Goal: Task Accomplishment & Management: Manage account settings

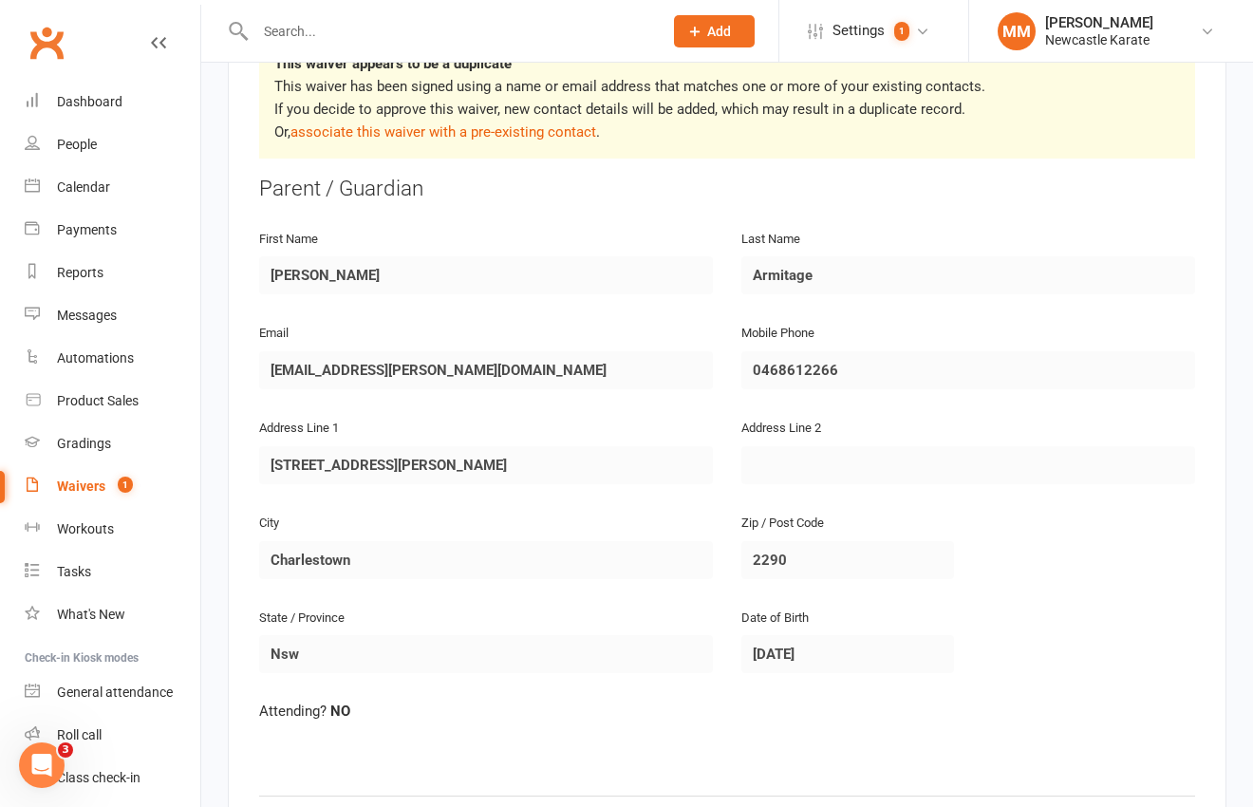
scroll to position [367, 0]
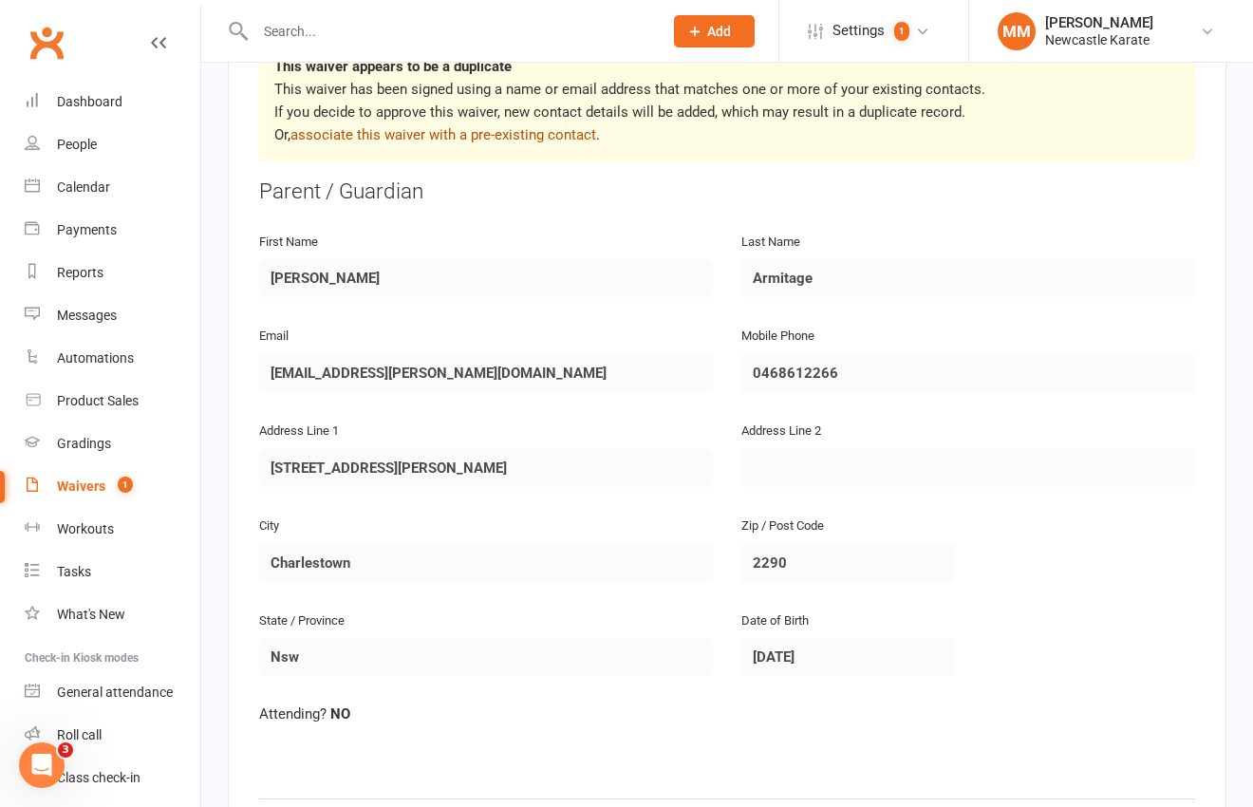
click at [430, 128] on link "associate this waiver with a pre-existing contact" at bounding box center [443, 134] width 306 height 17
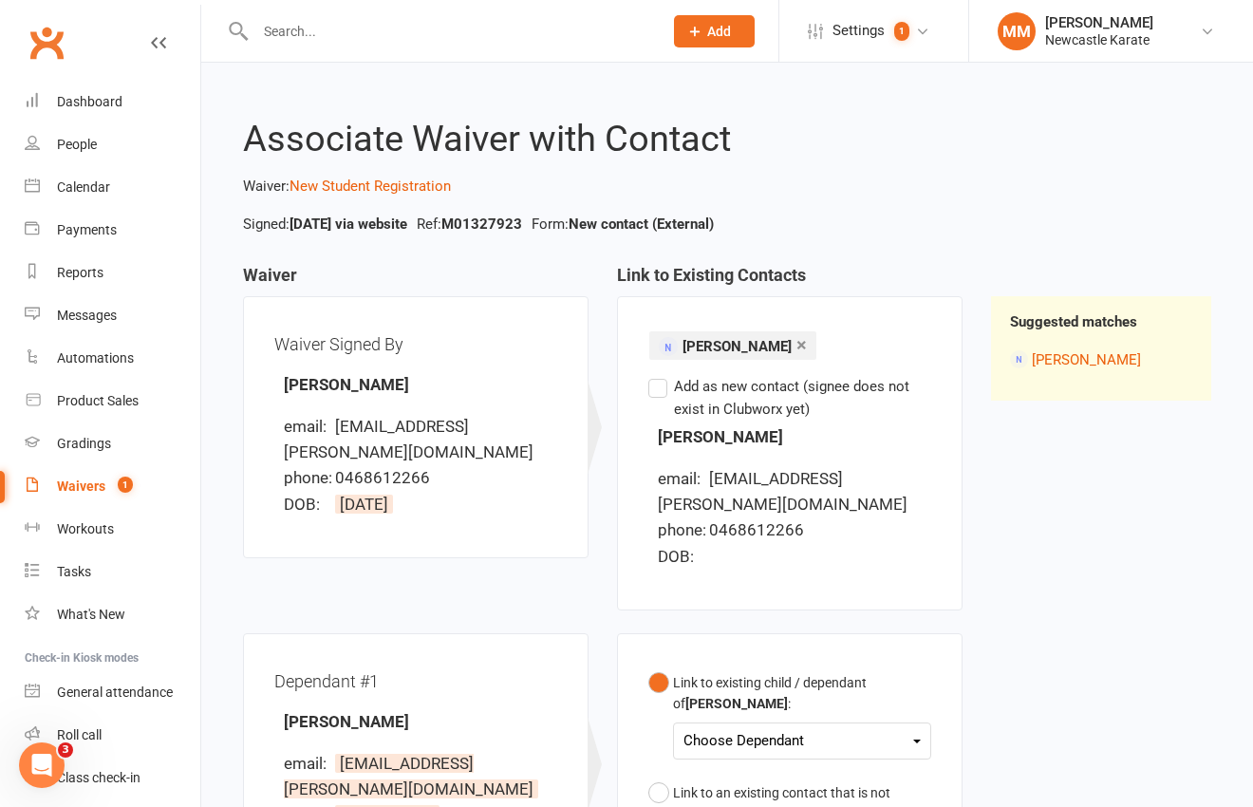
click at [725, 722] on div "Choose Dependant [PERSON_NAME] [PERSON_NAME]" at bounding box center [802, 740] width 258 height 37
click at [733, 728] on div "Choose Dependant" at bounding box center [801, 741] width 237 height 26
click at [774, 765] on link "[PERSON_NAME]" at bounding box center [778, 785] width 188 height 41
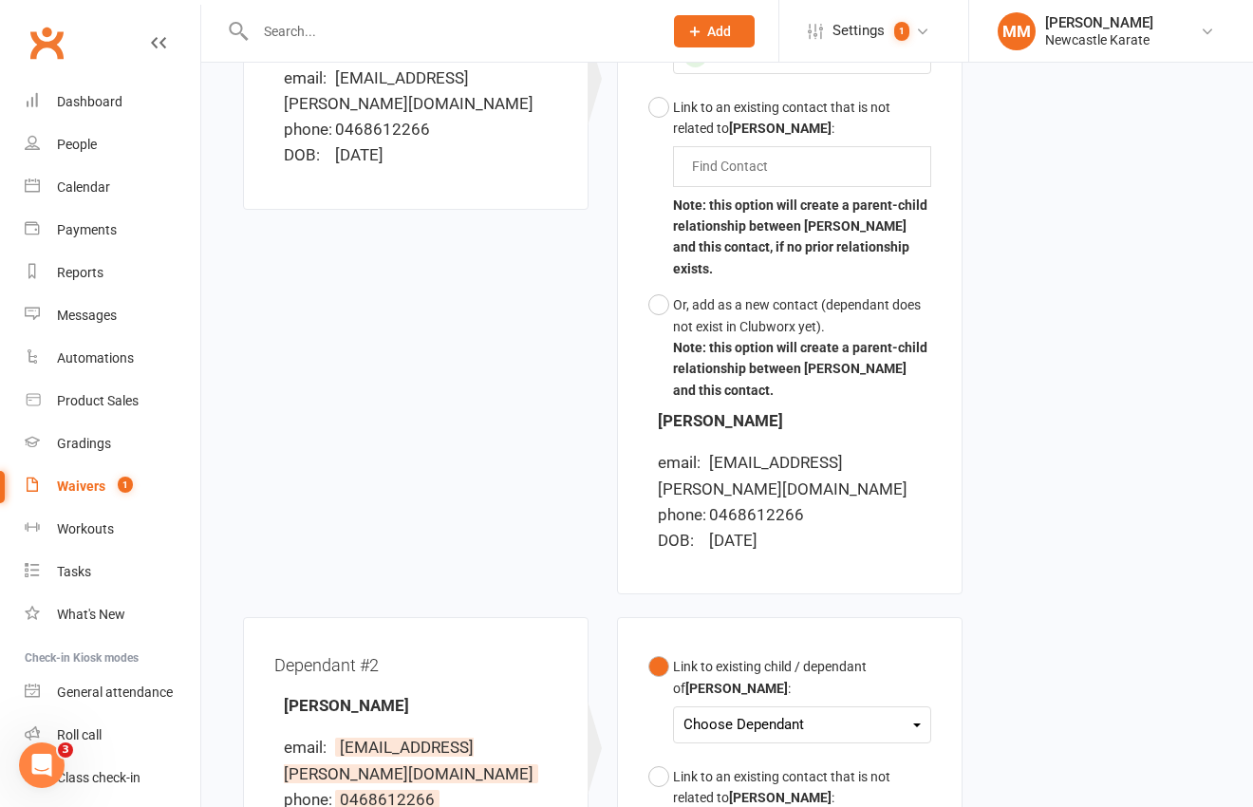
scroll to position [770, 0]
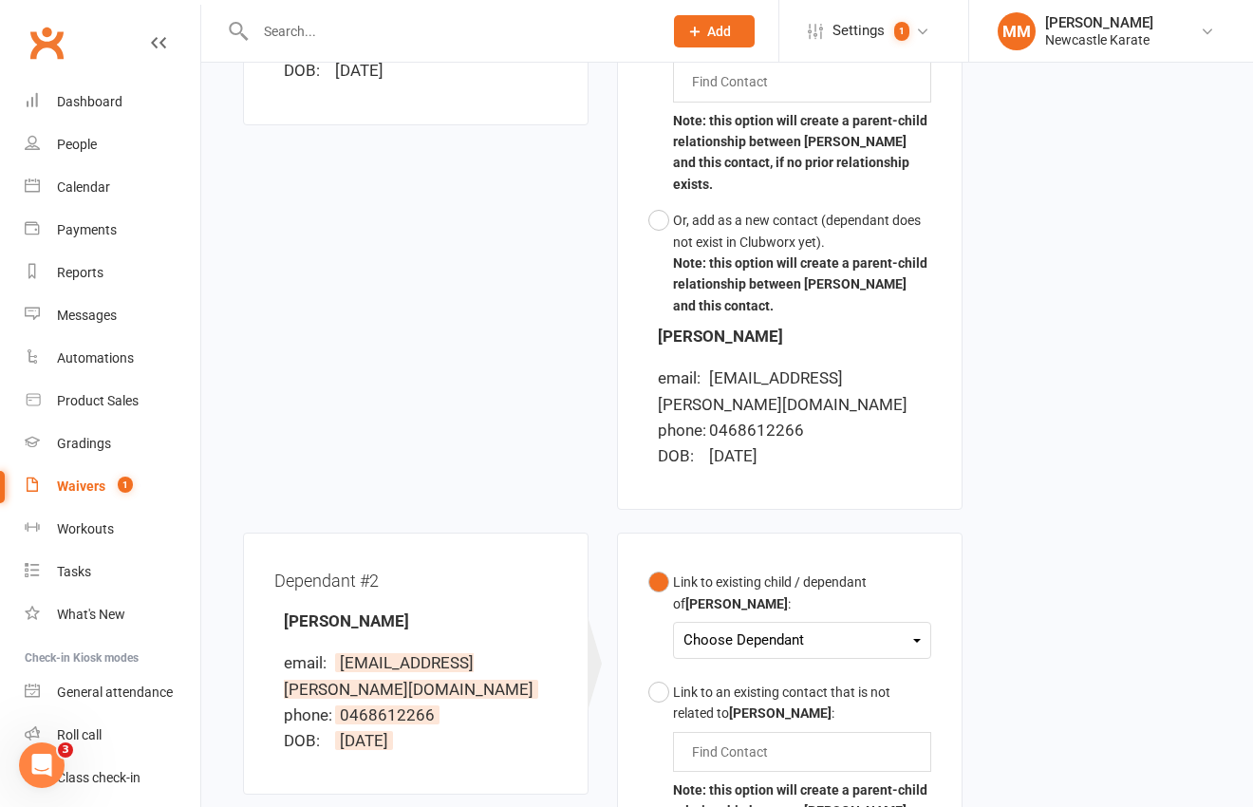
click at [833, 627] on div "Choose Dependant" at bounding box center [801, 640] width 237 height 26
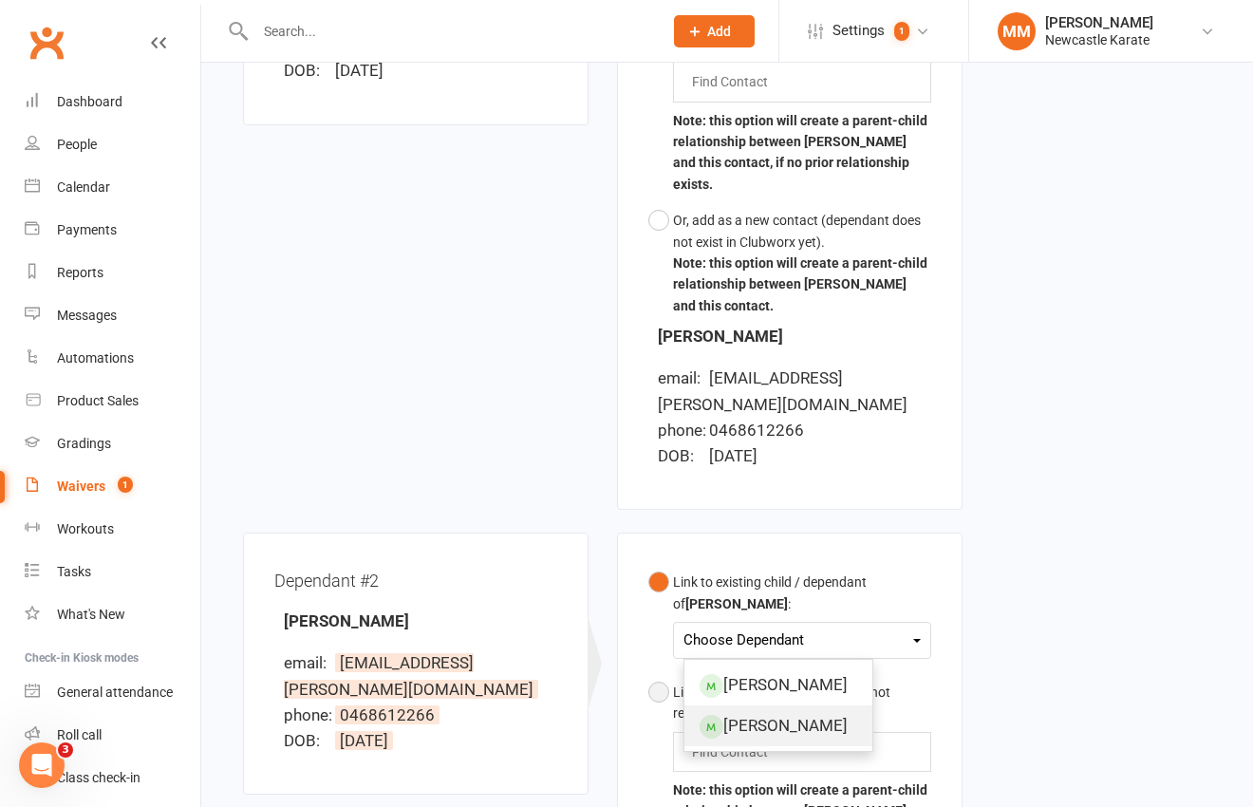
drag, startPoint x: 822, startPoint y: 644, endPoint x: 838, endPoint y: 647, distance: 16.6
click at [822, 705] on link "[PERSON_NAME]" at bounding box center [778, 725] width 188 height 41
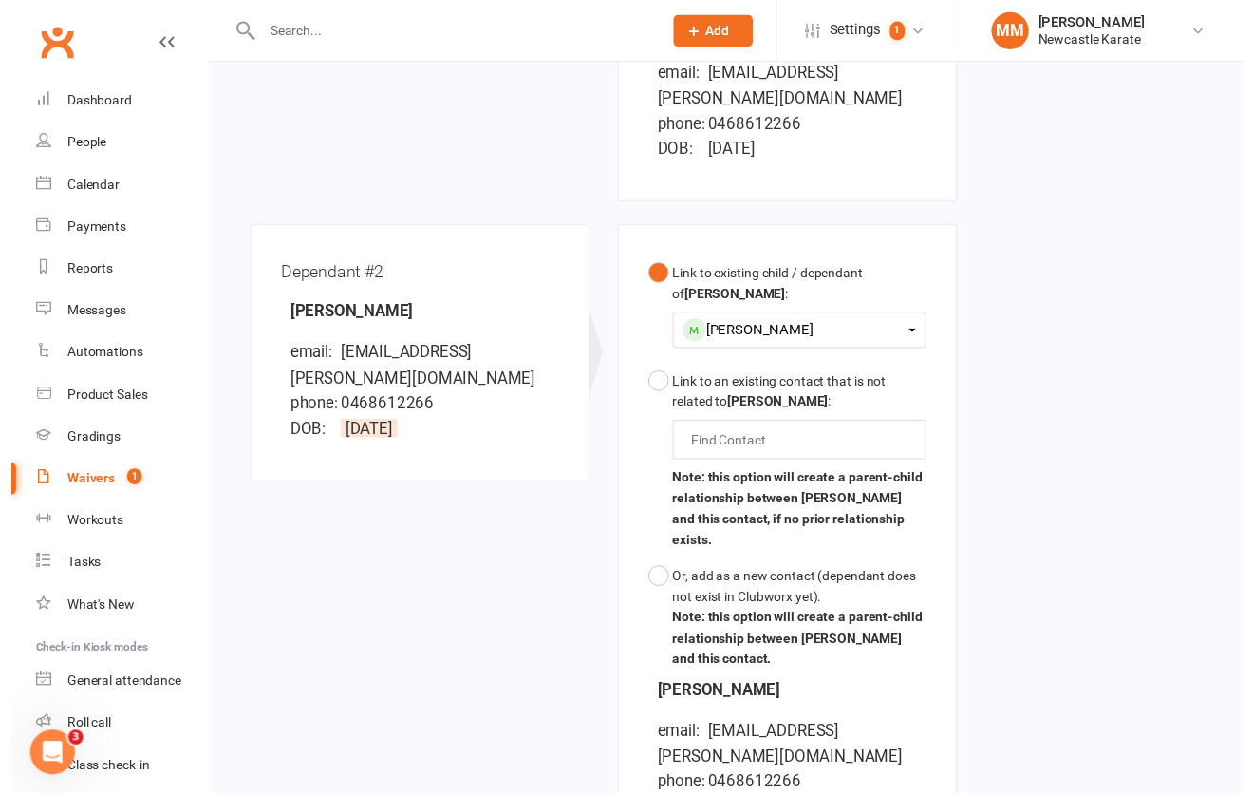
scroll to position [1288, 0]
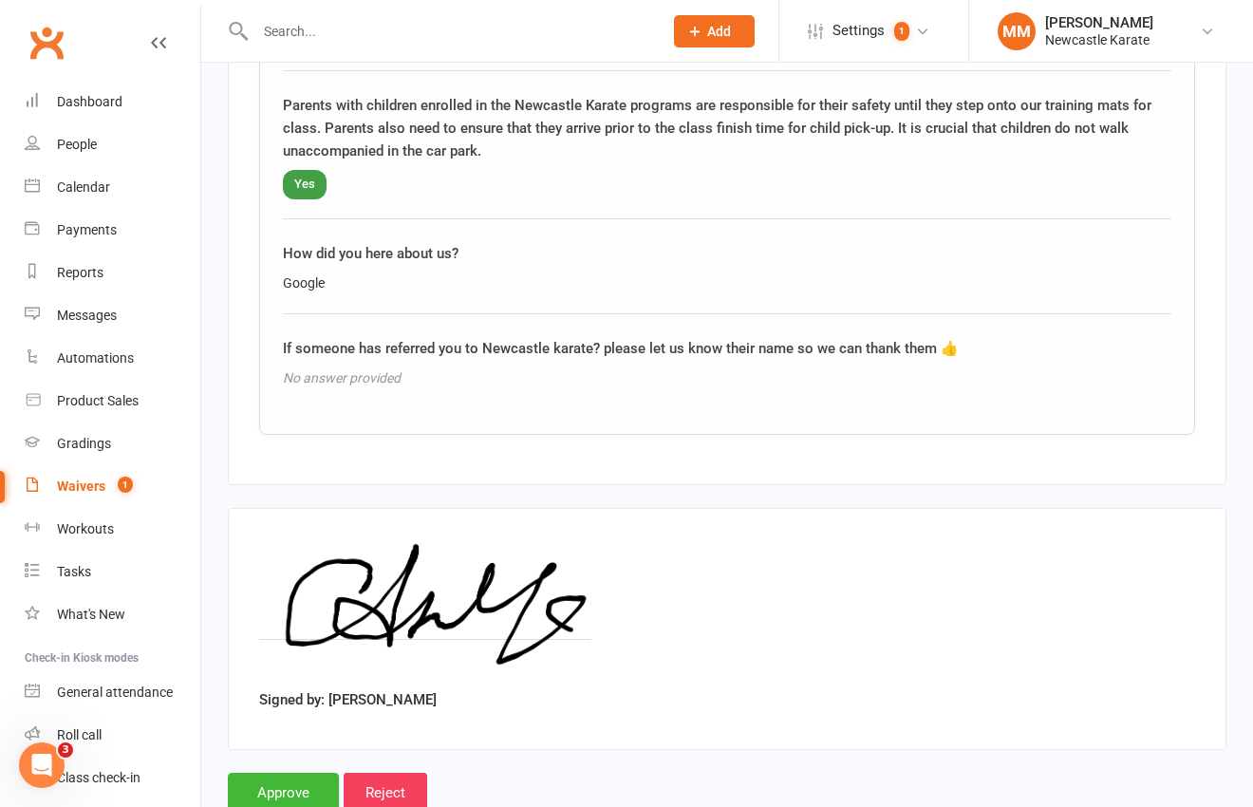
scroll to position [3253, 0]
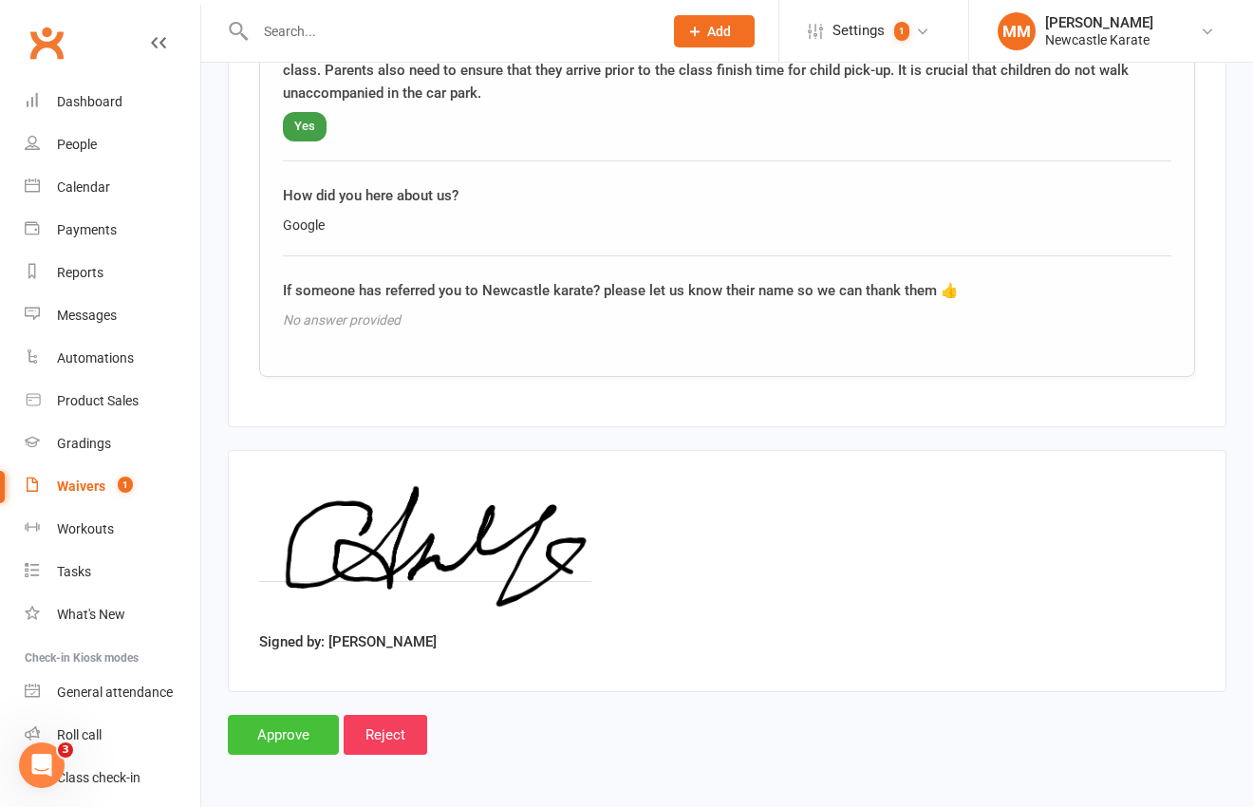
click at [308, 733] on input "Approve" at bounding box center [283, 735] width 111 height 40
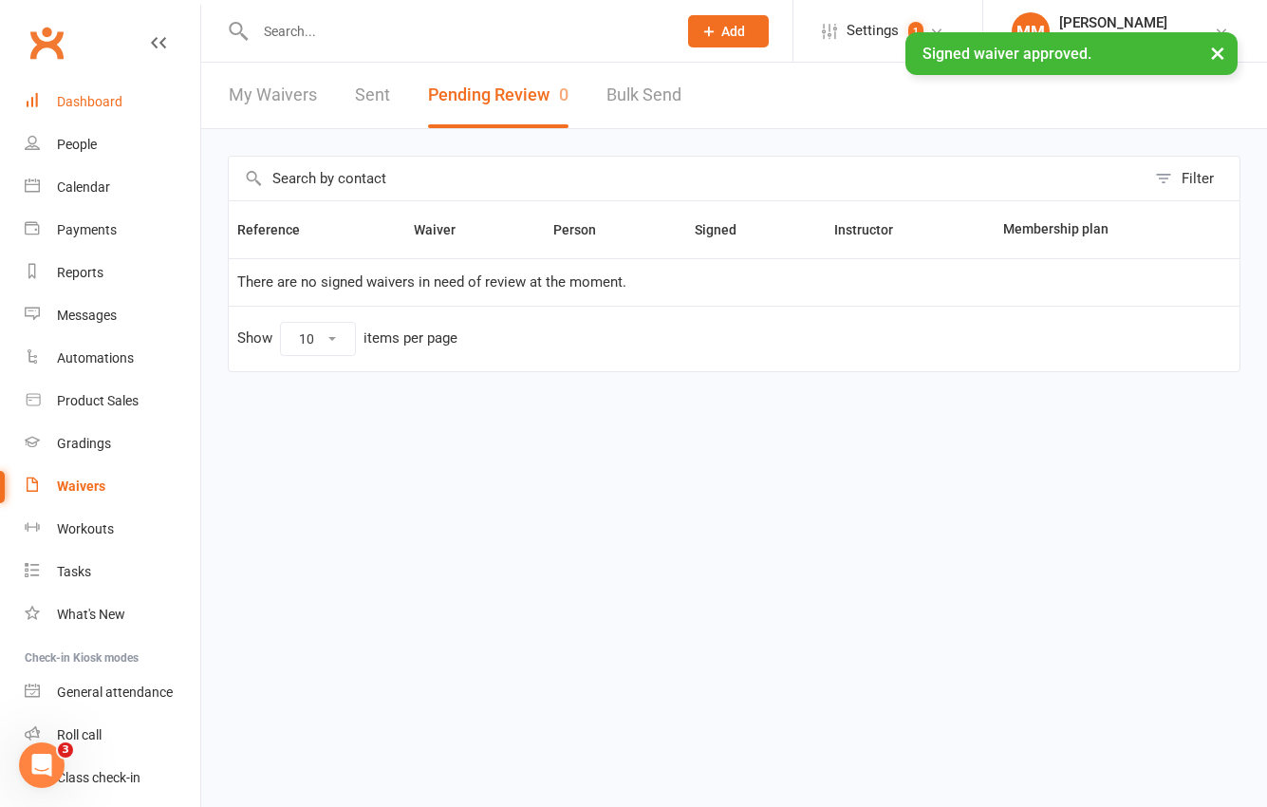
click at [94, 103] on div "Dashboard" at bounding box center [89, 101] width 65 height 15
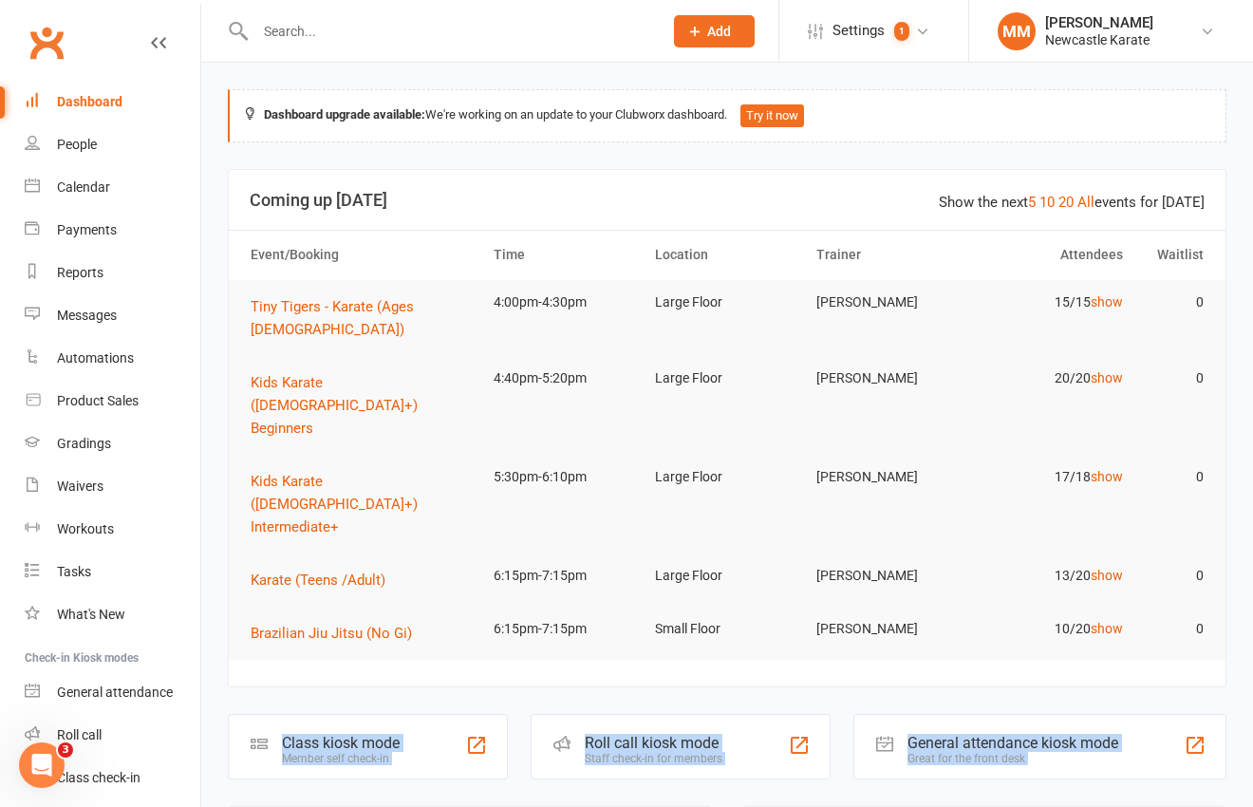
drag, startPoint x: 942, startPoint y: 739, endPoint x: 704, endPoint y: 555, distance: 300.4
click at [47, 41] on link "Clubworx" at bounding box center [46, 42] width 47 height 47
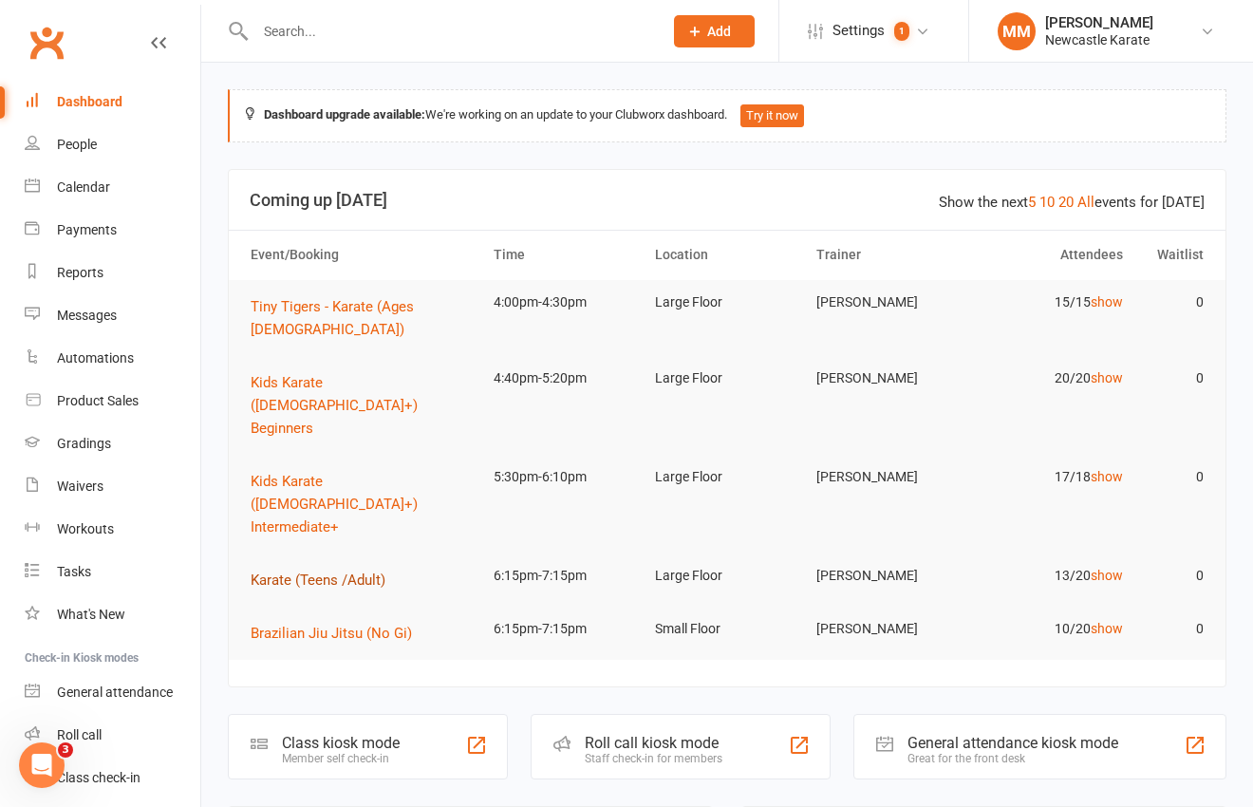
click at [299, 571] on span "Karate (Teens /Adult)" at bounding box center [318, 579] width 135 height 17
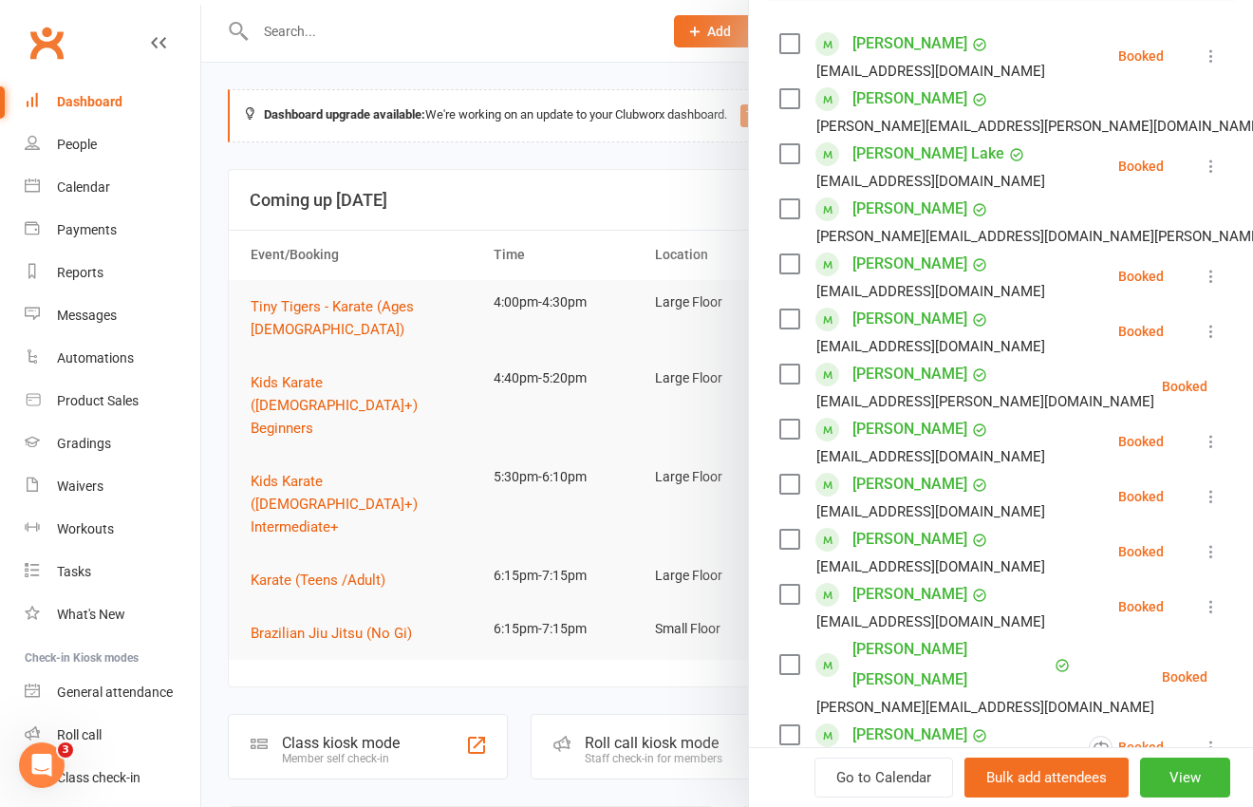
scroll to position [7, 0]
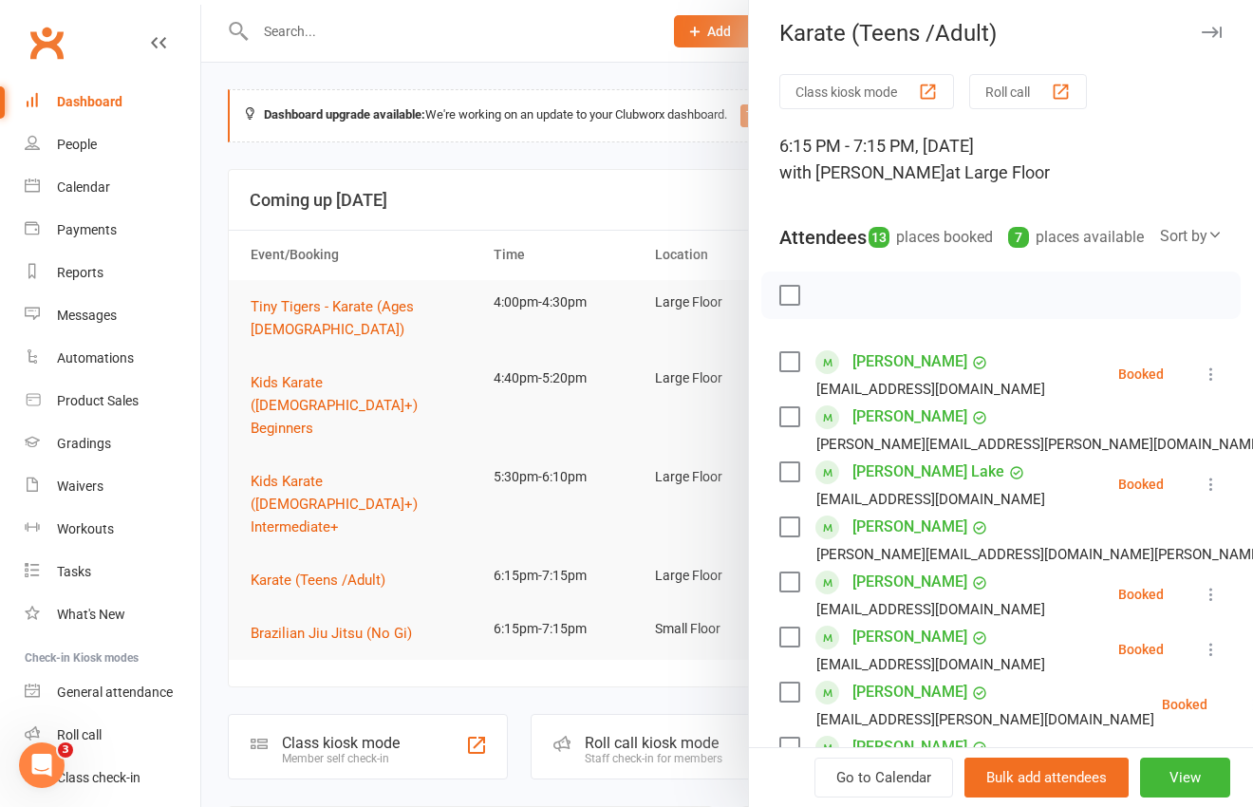
click at [417, 147] on div at bounding box center [727, 403] width 1052 height 807
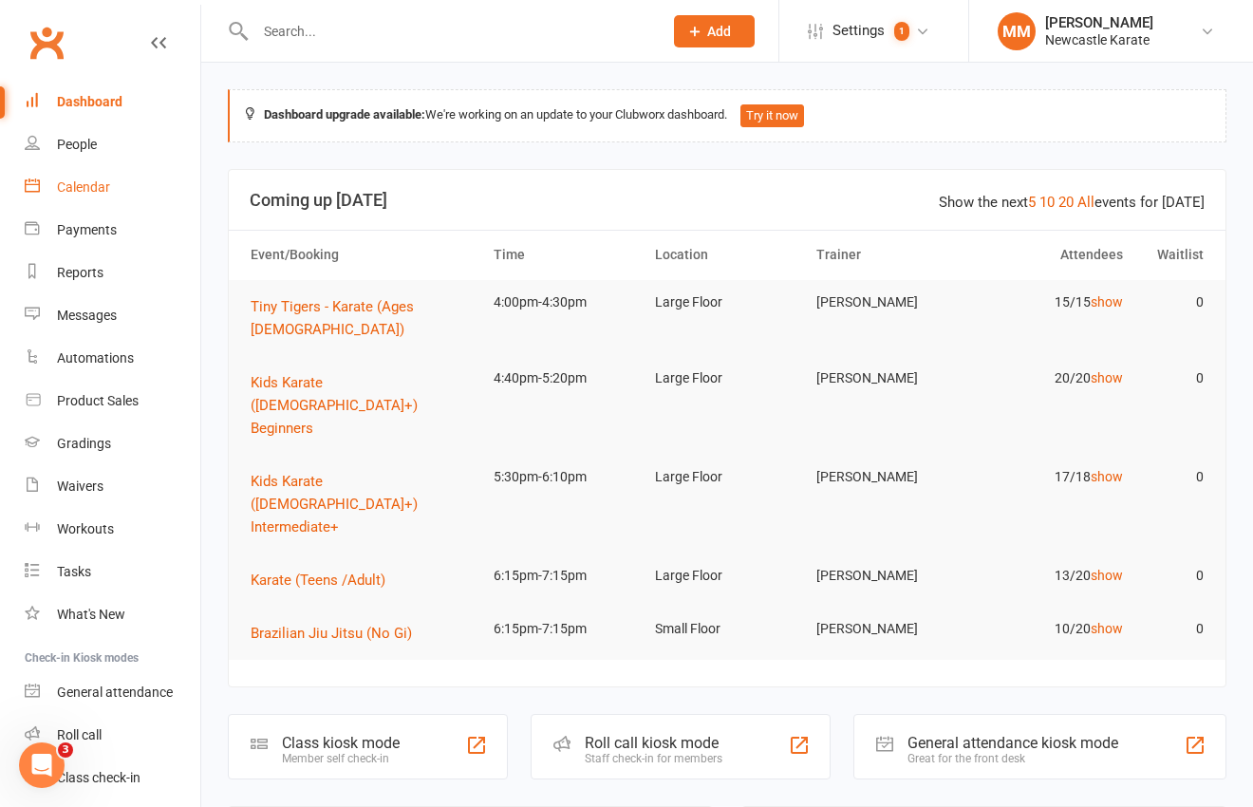
click at [81, 180] on div "Calendar" at bounding box center [83, 186] width 53 height 15
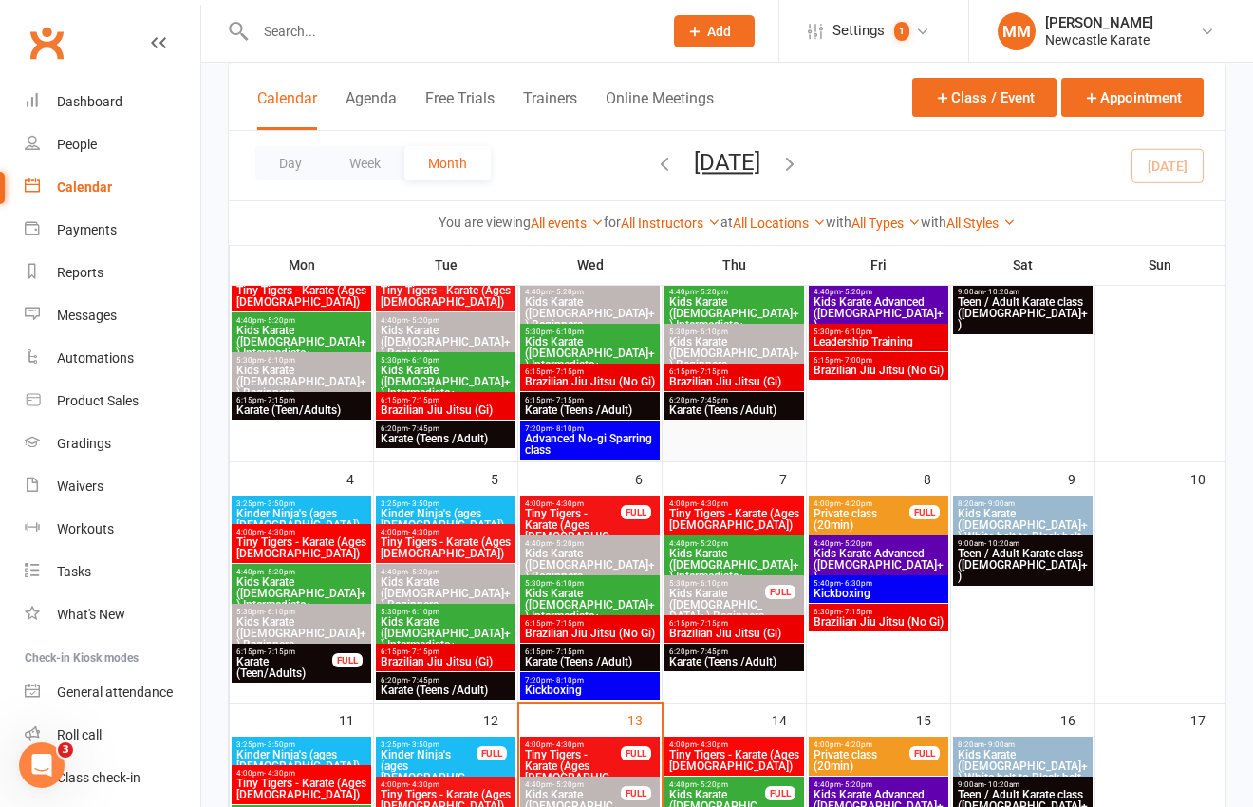
scroll to position [203, 0]
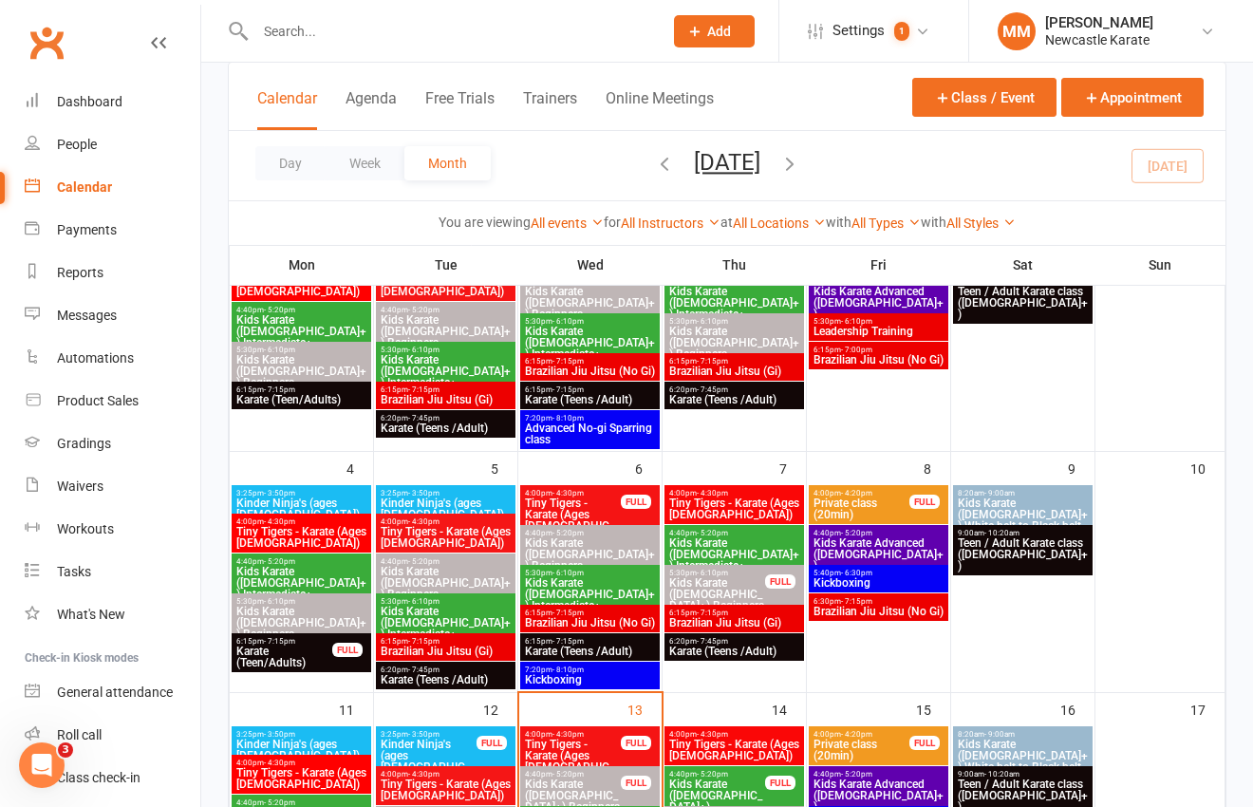
click at [736, 743] on span "Tiny Tigers - Karate (Ages [DEMOGRAPHIC_DATA])" at bounding box center [734, 749] width 132 height 23
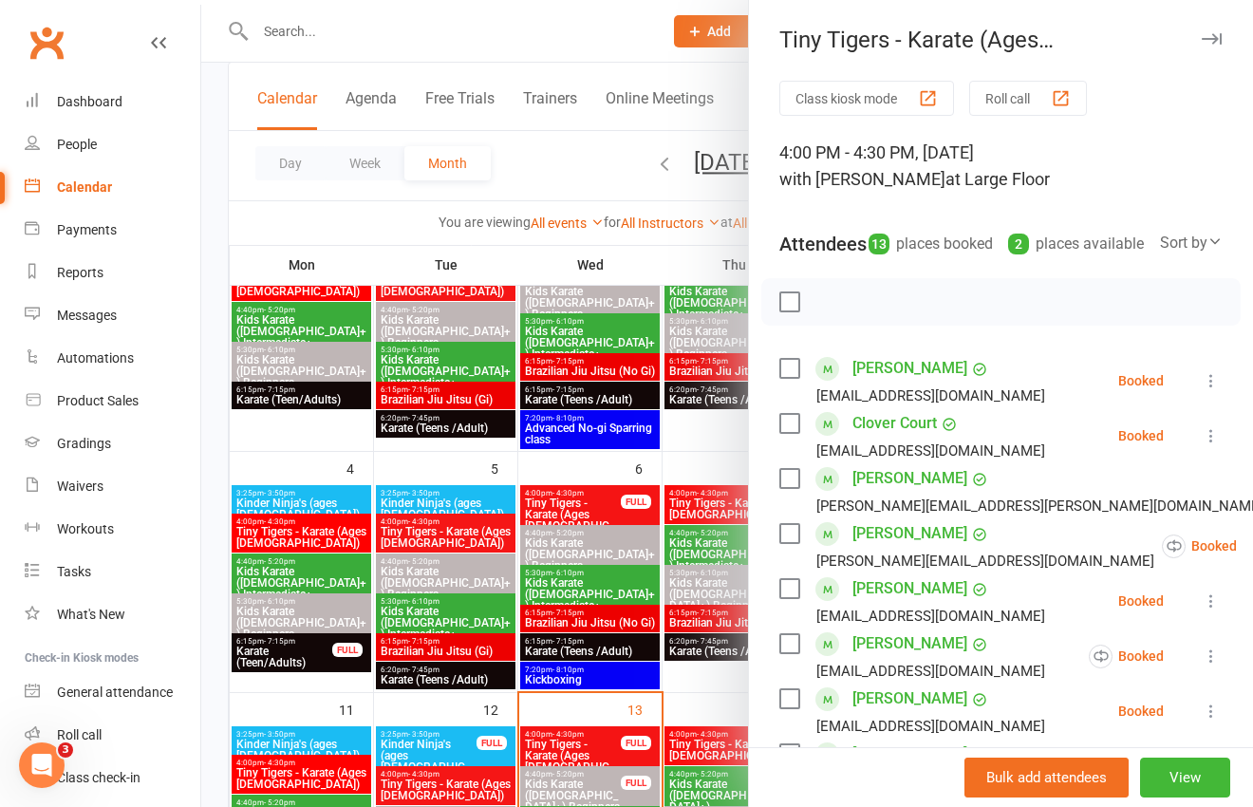
click at [527, 176] on div at bounding box center [727, 403] width 1052 height 807
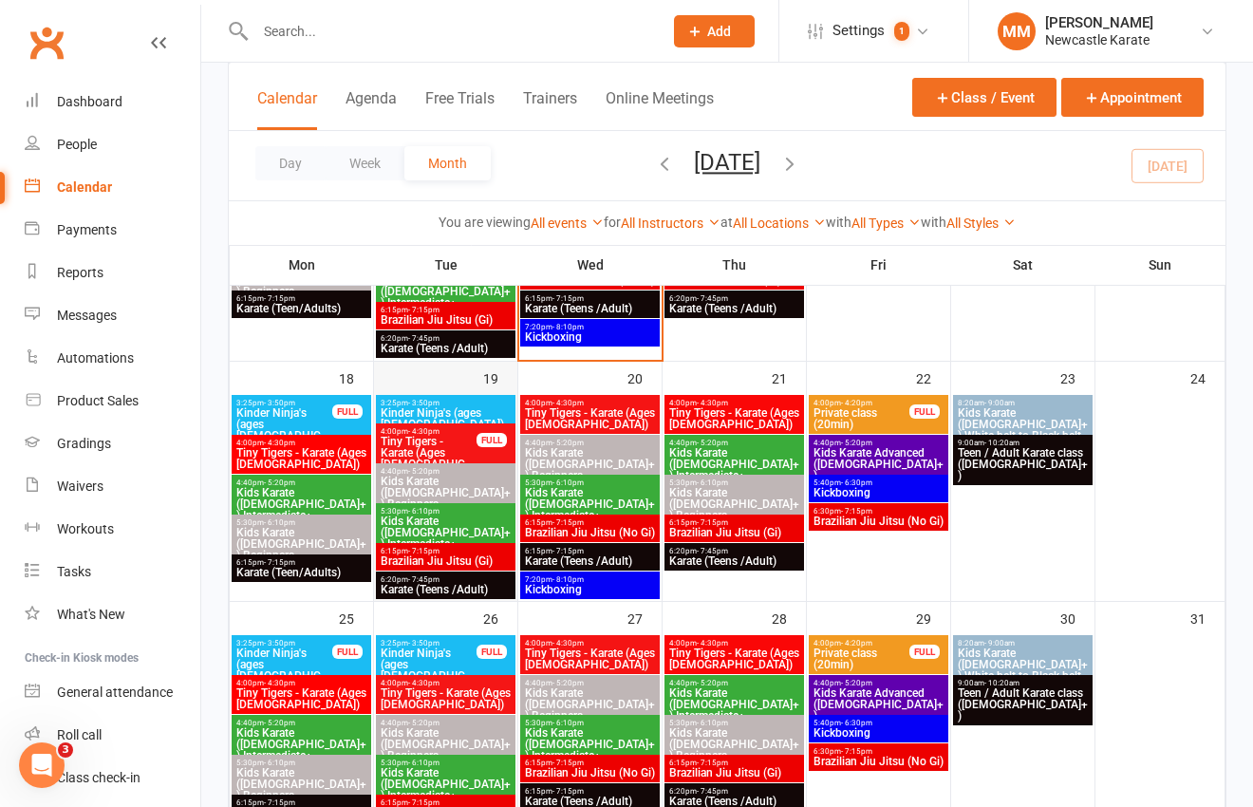
scroll to position [786, 0]
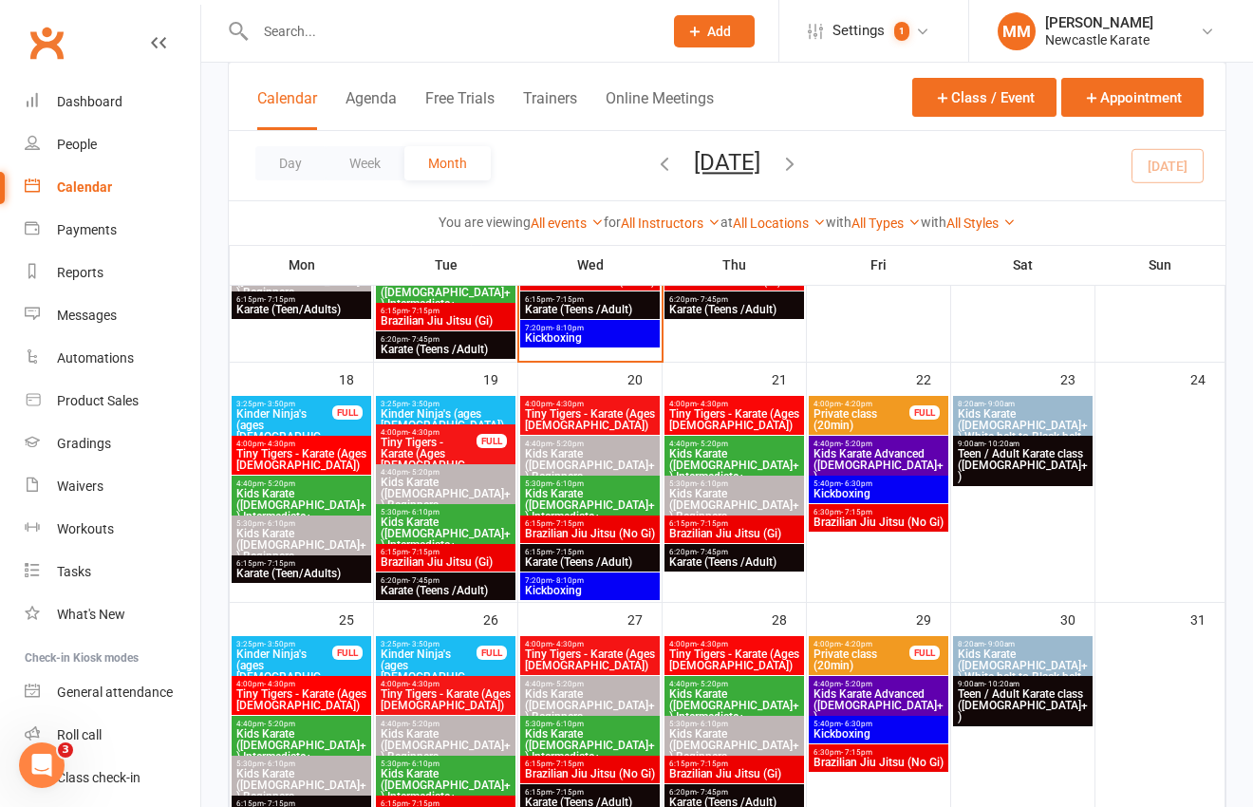
click at [458, 345] on span "Karate (Teens /Adult)" at bounding box center [446, 349] width 132 height 11
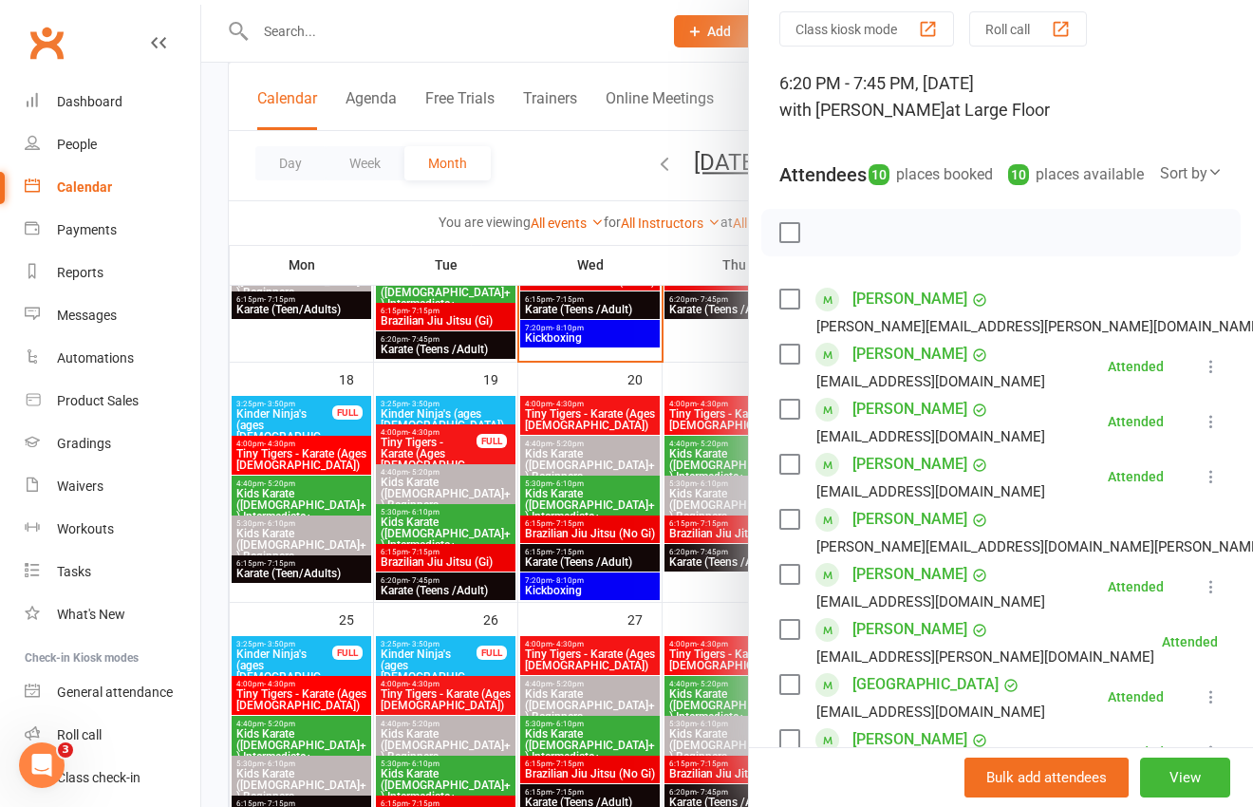
scroll to position [84, 0]
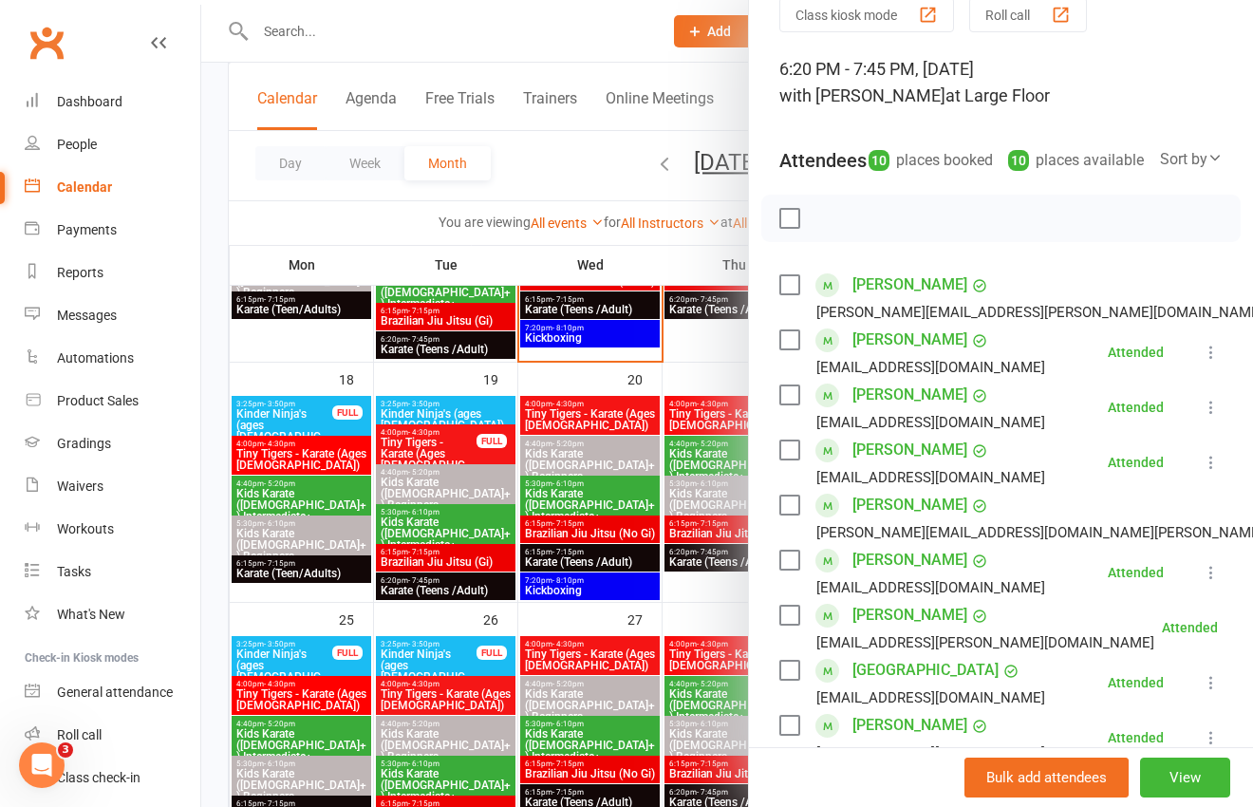
click at [884, 685] on link "[GEOGRAPHIC_DATA]" at bounding box center [925, 670] width 146 height 30
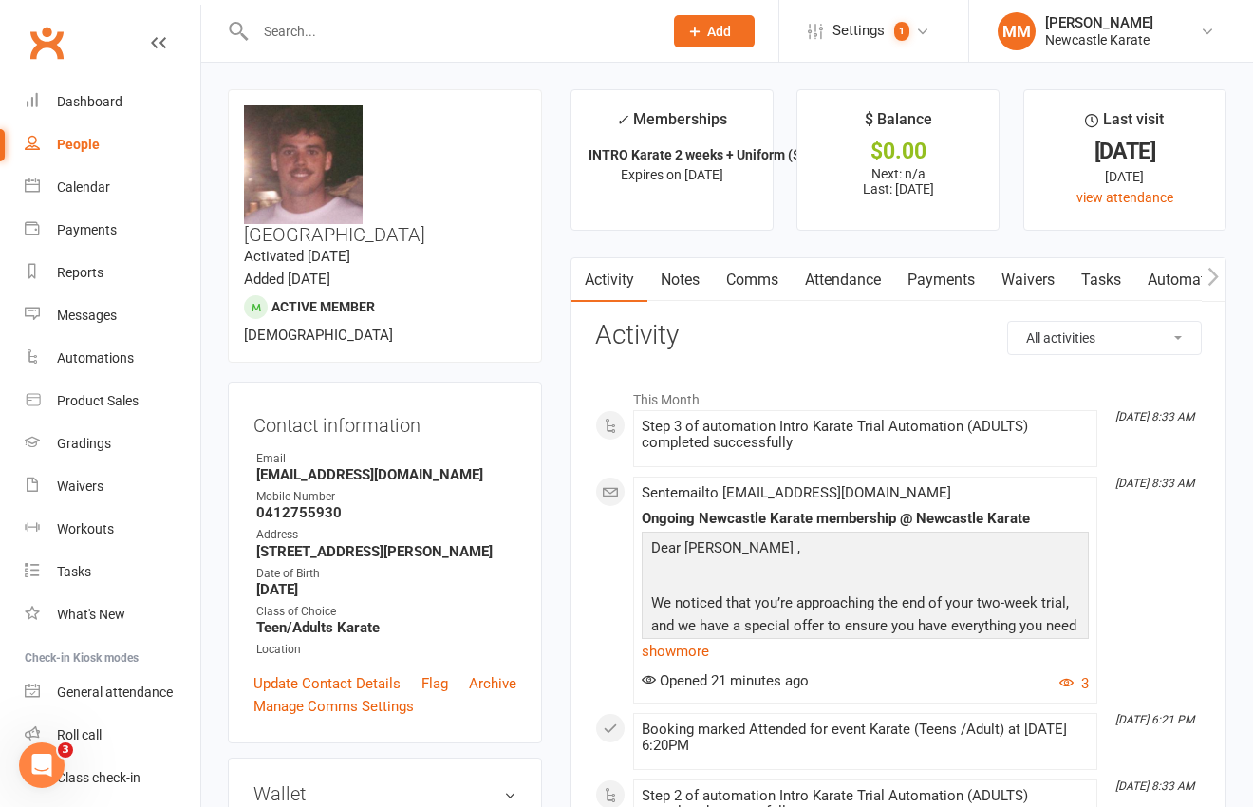
click at [846, 278] on link "Attendance" at bounding box center [843, 280] width 103 height 44
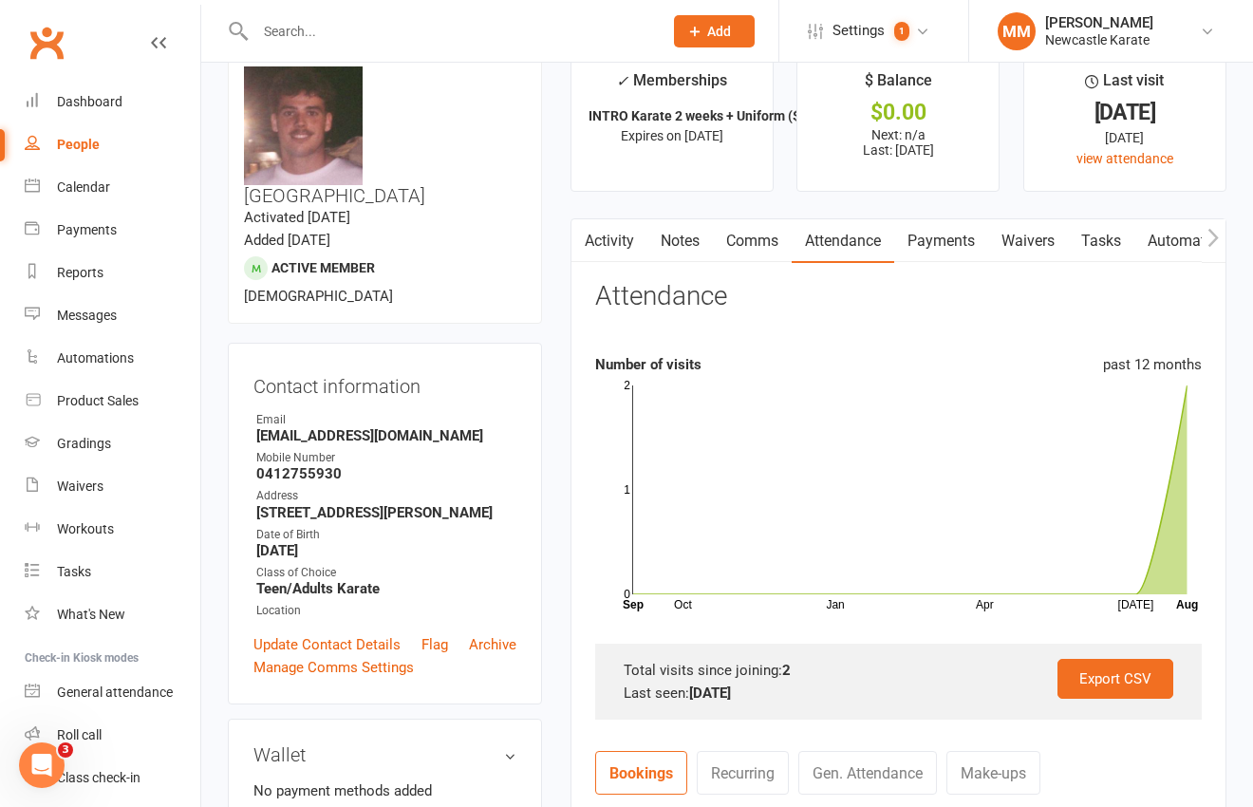
scroll to position [41, 0]
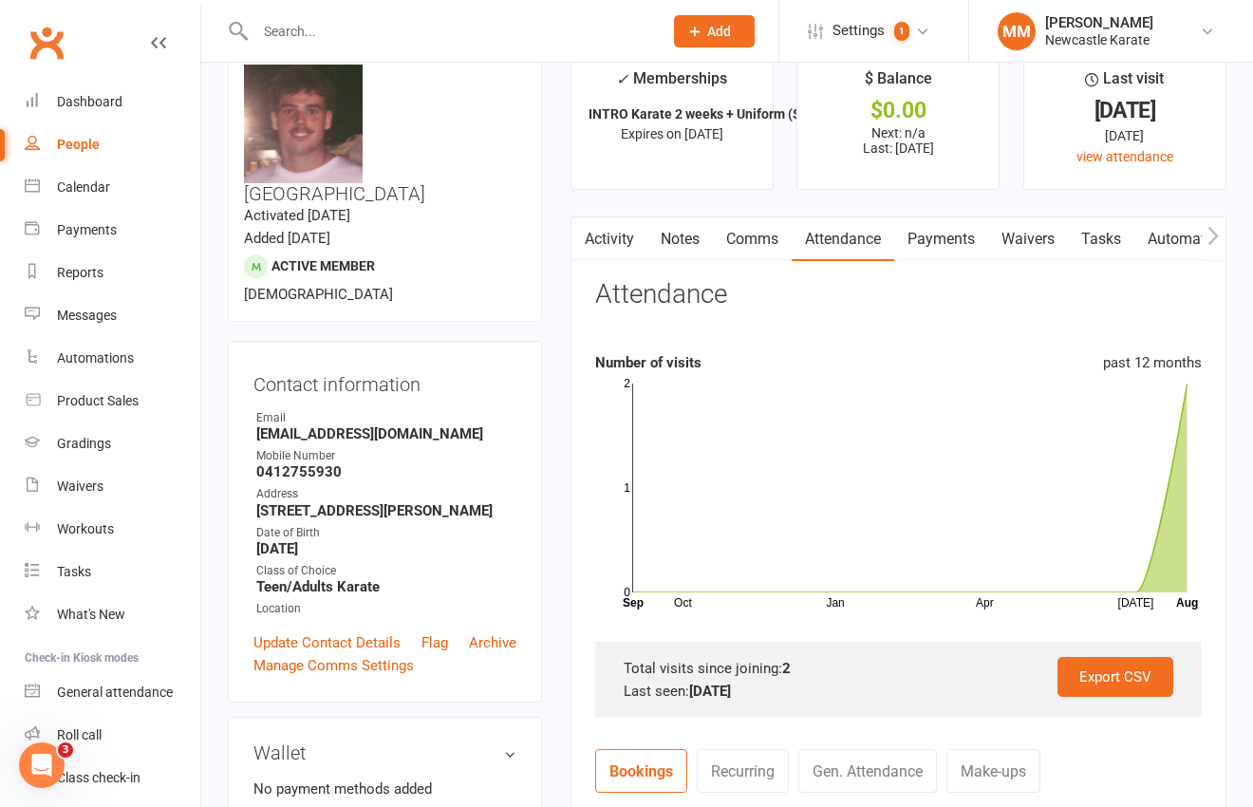
click at [607, 242] on link "Activity" at bounding box center [609, 239] width 76 height 44
